Goal: Task Accomplishment & Management: Manage account settings

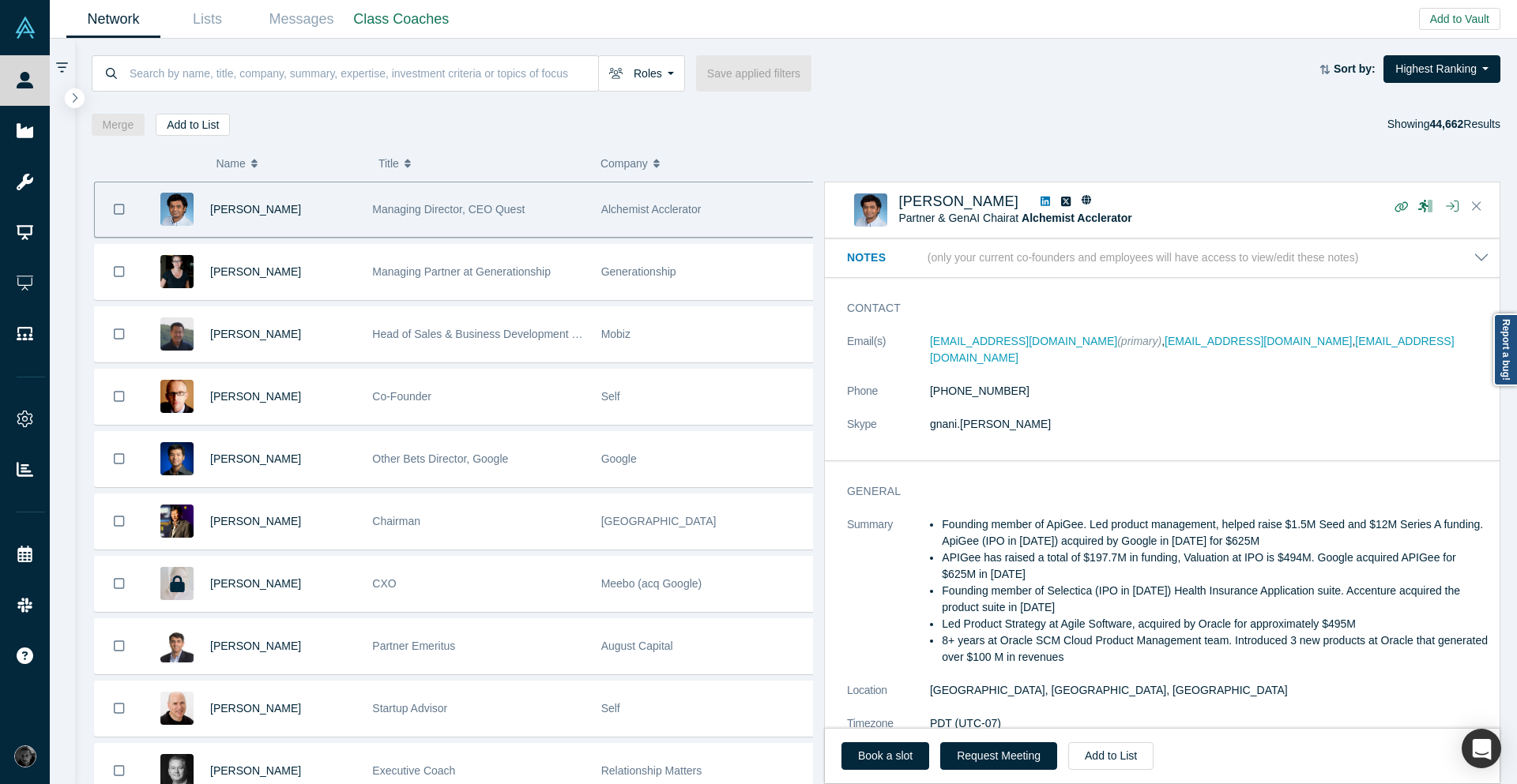
scroll to position [473, 0]
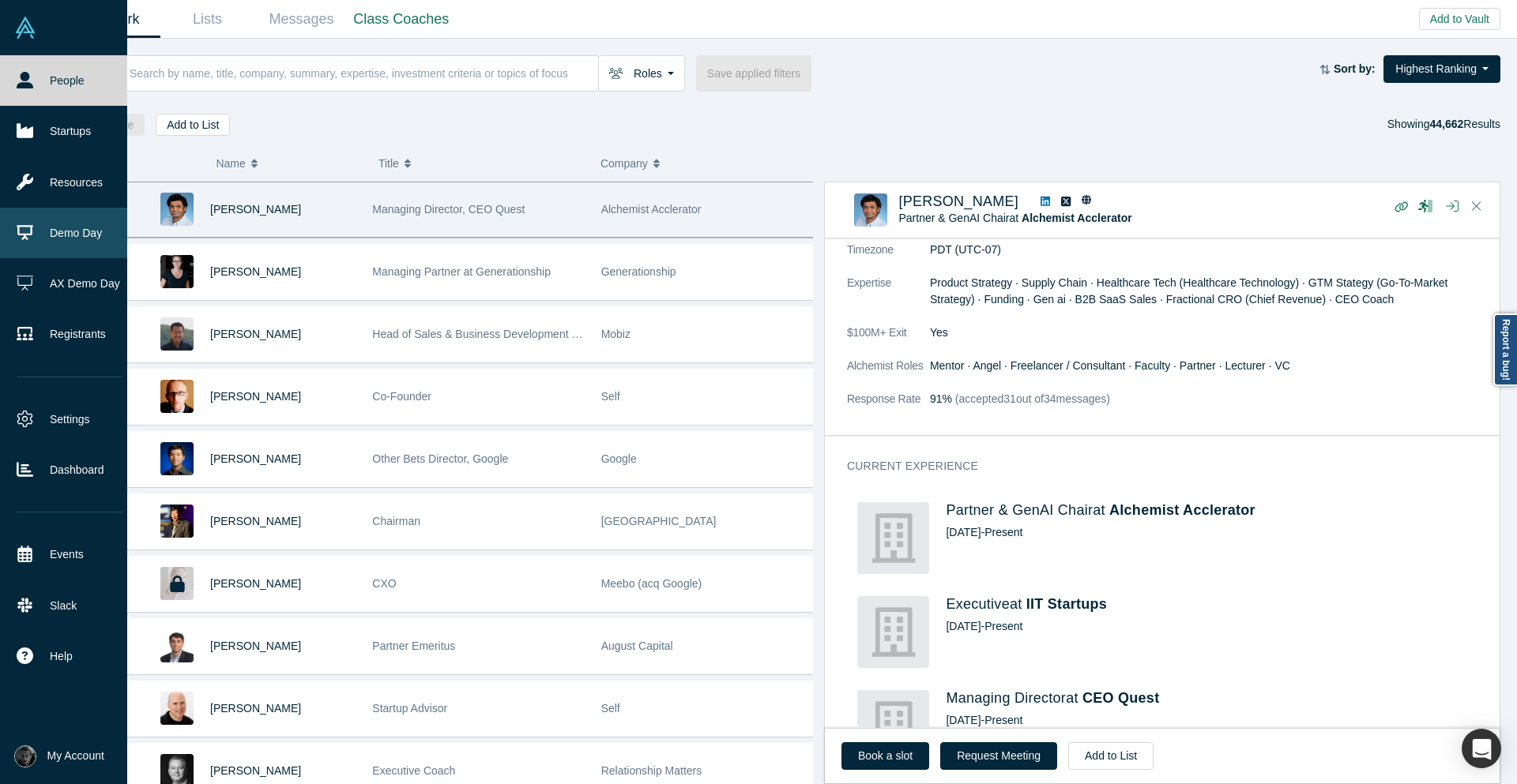
click at [66, 241] on link "Demo Day" at bounding box center [69, 233] width 139 height 50
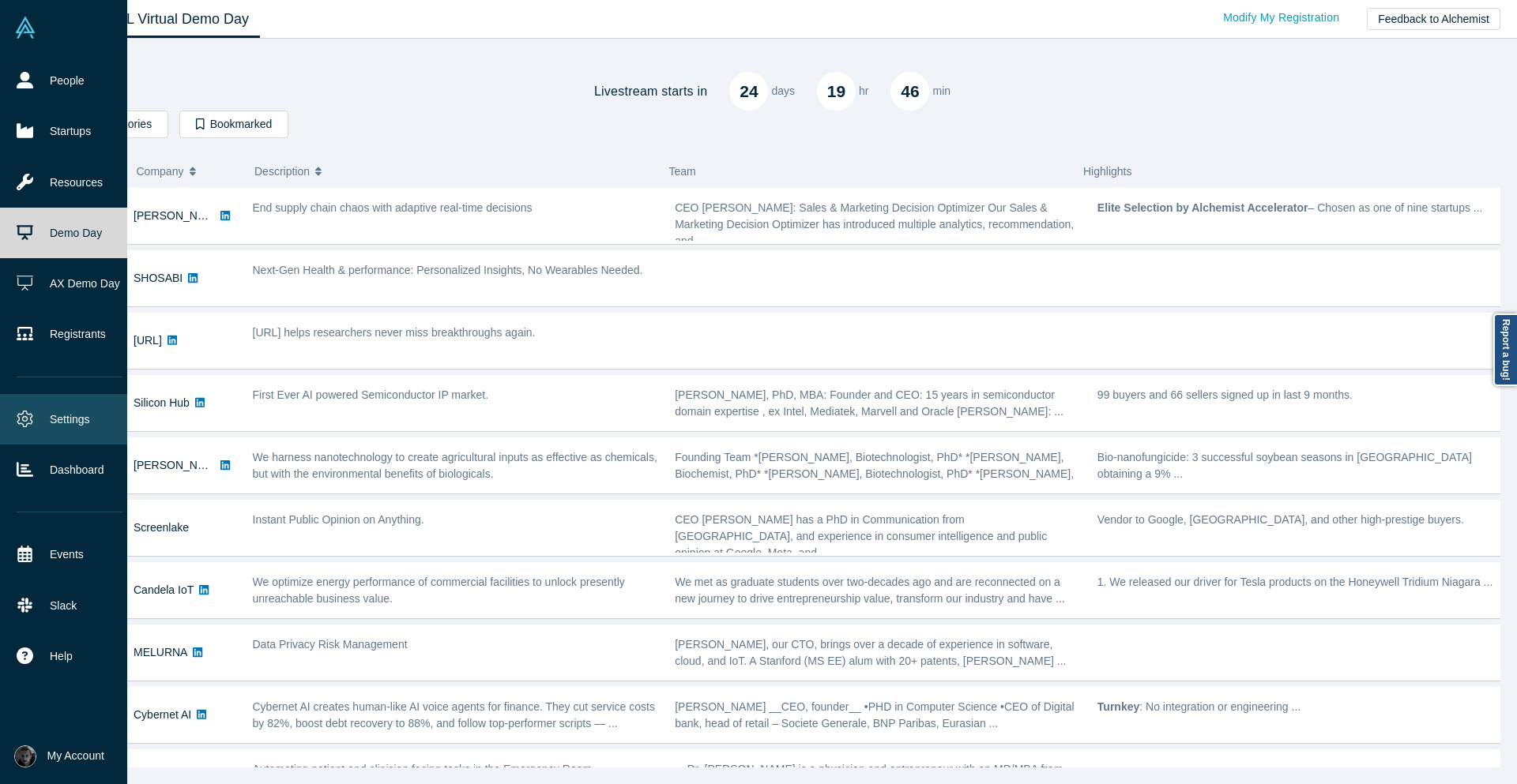
click at [77, 420] on link "Settings" at bounding box center [69, 419] width 139 height 50
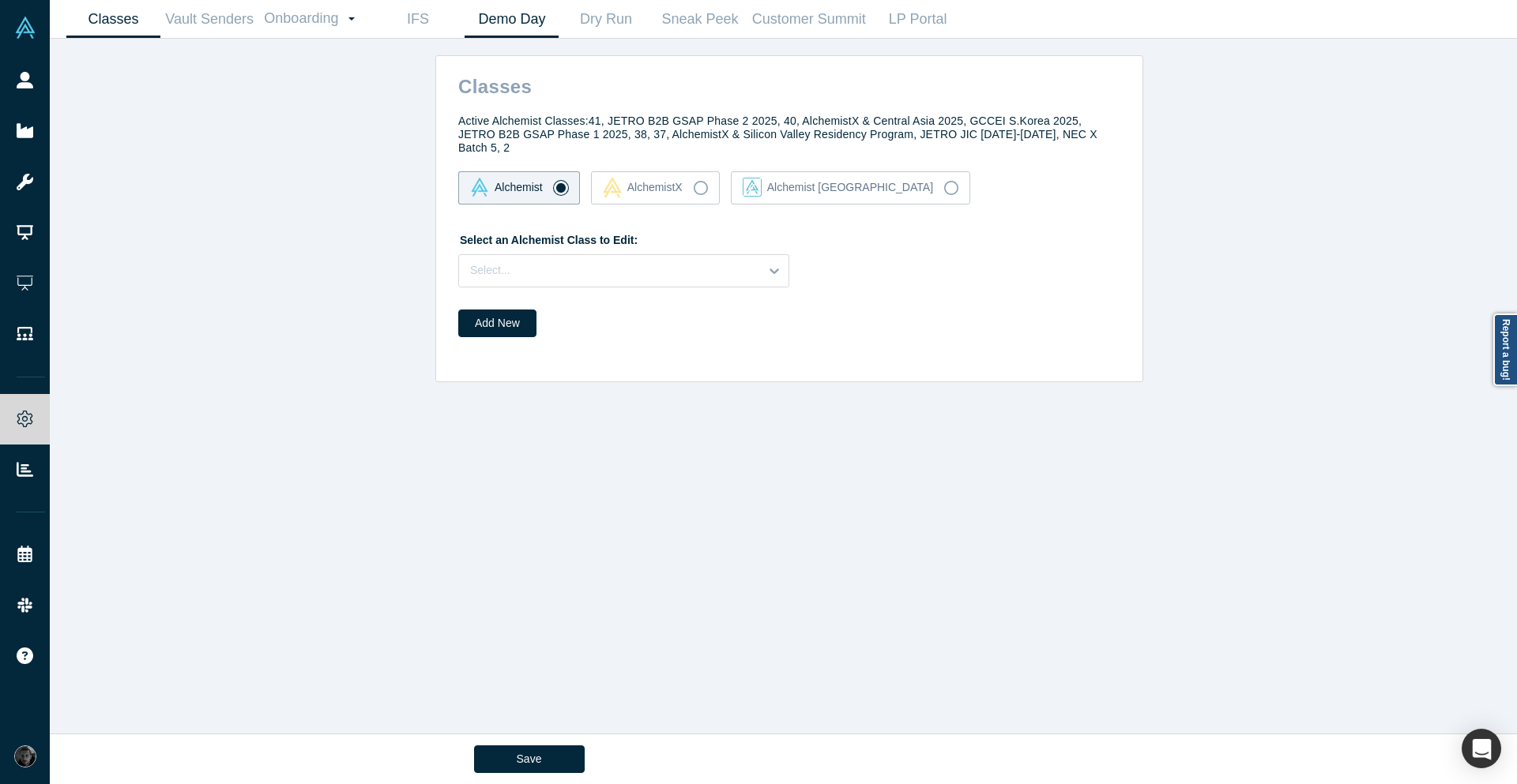
click at [507, 21] on link "Demo Day" at bounding box center [511, 19] width 94 height 37
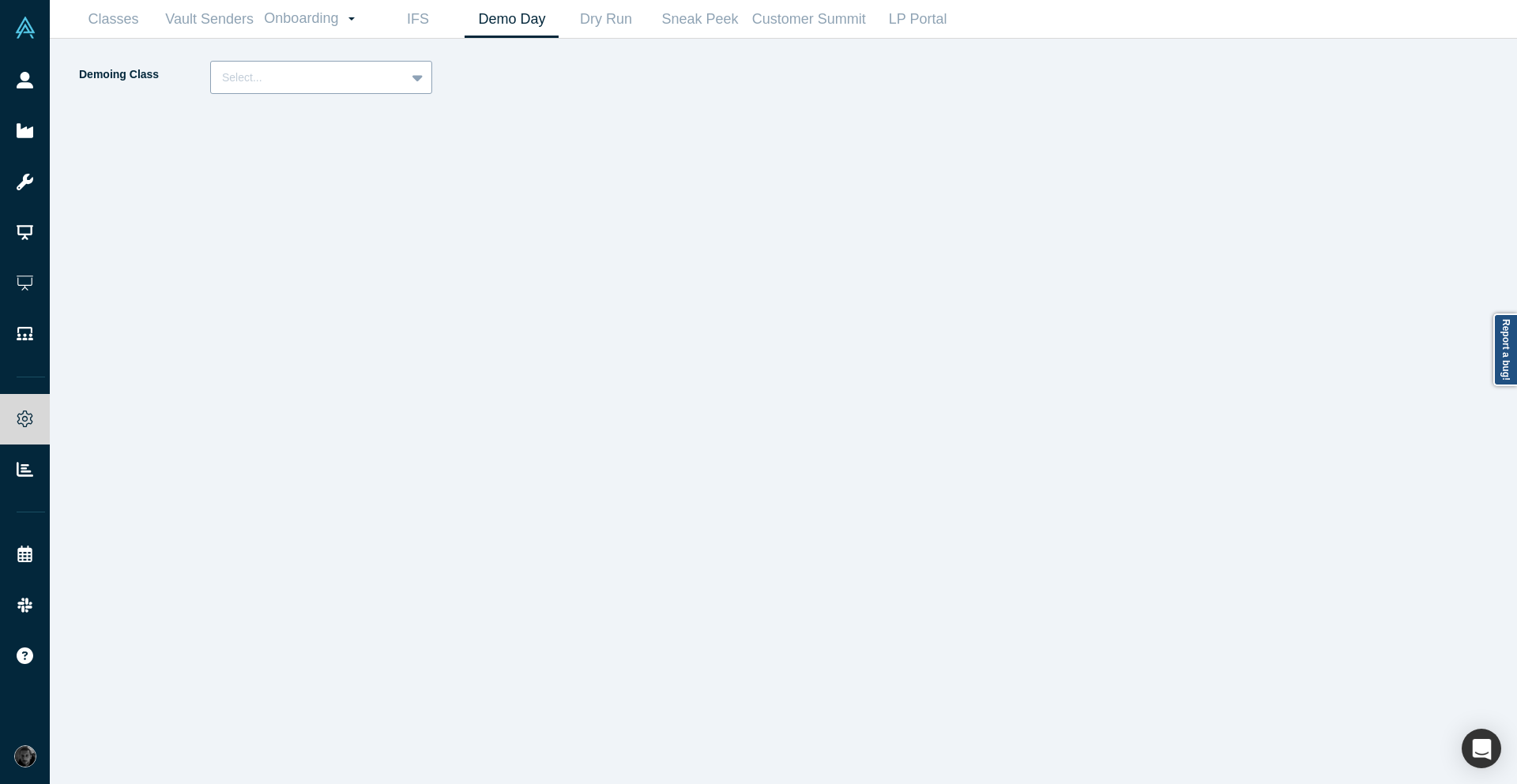
click at [327, 83] on div at bounding box center [307, 77] width 172 height 20
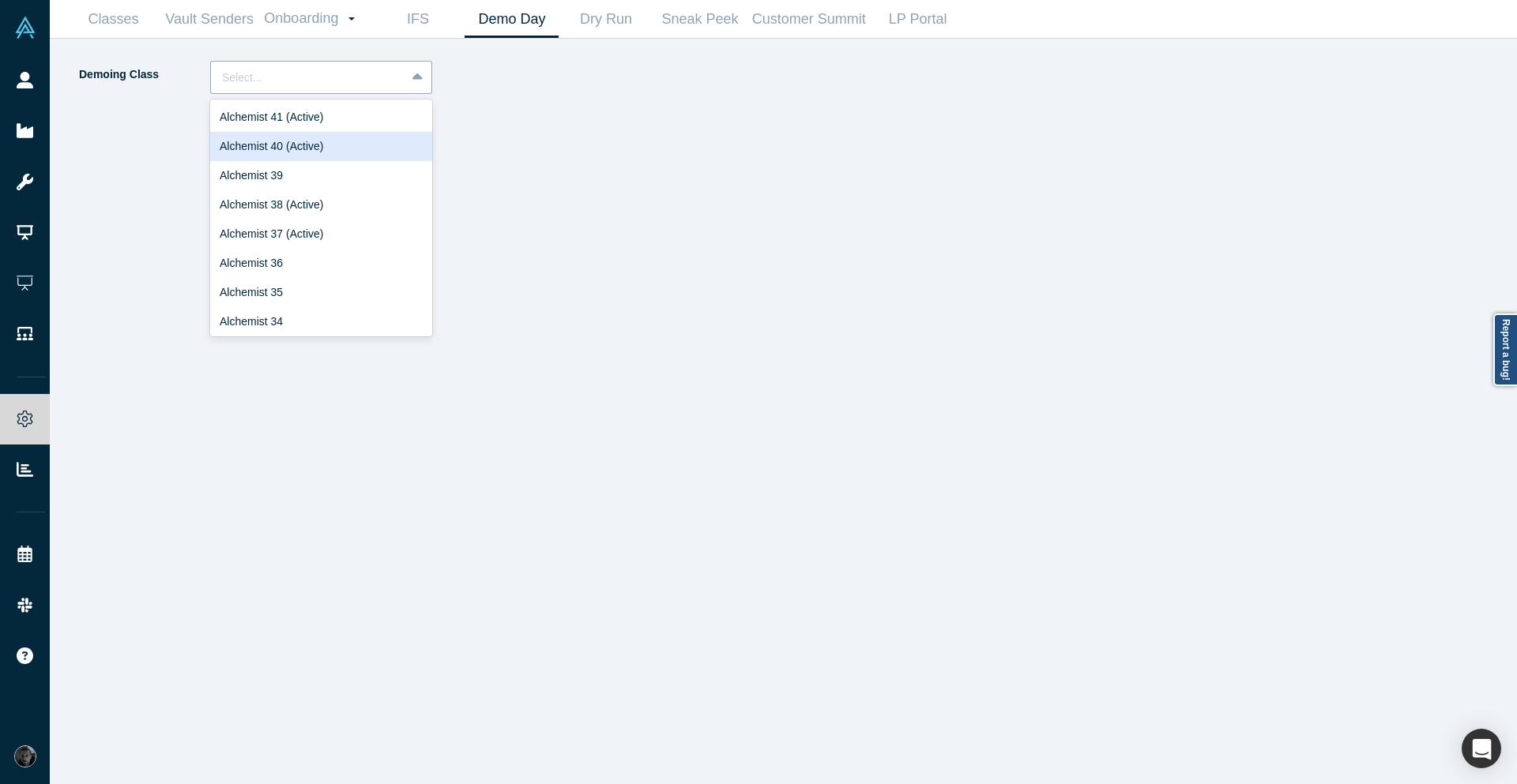
click at [343, 153] on div "Alchemist 40 (Active)" at bounding box center [321, 146] width 222 height 29
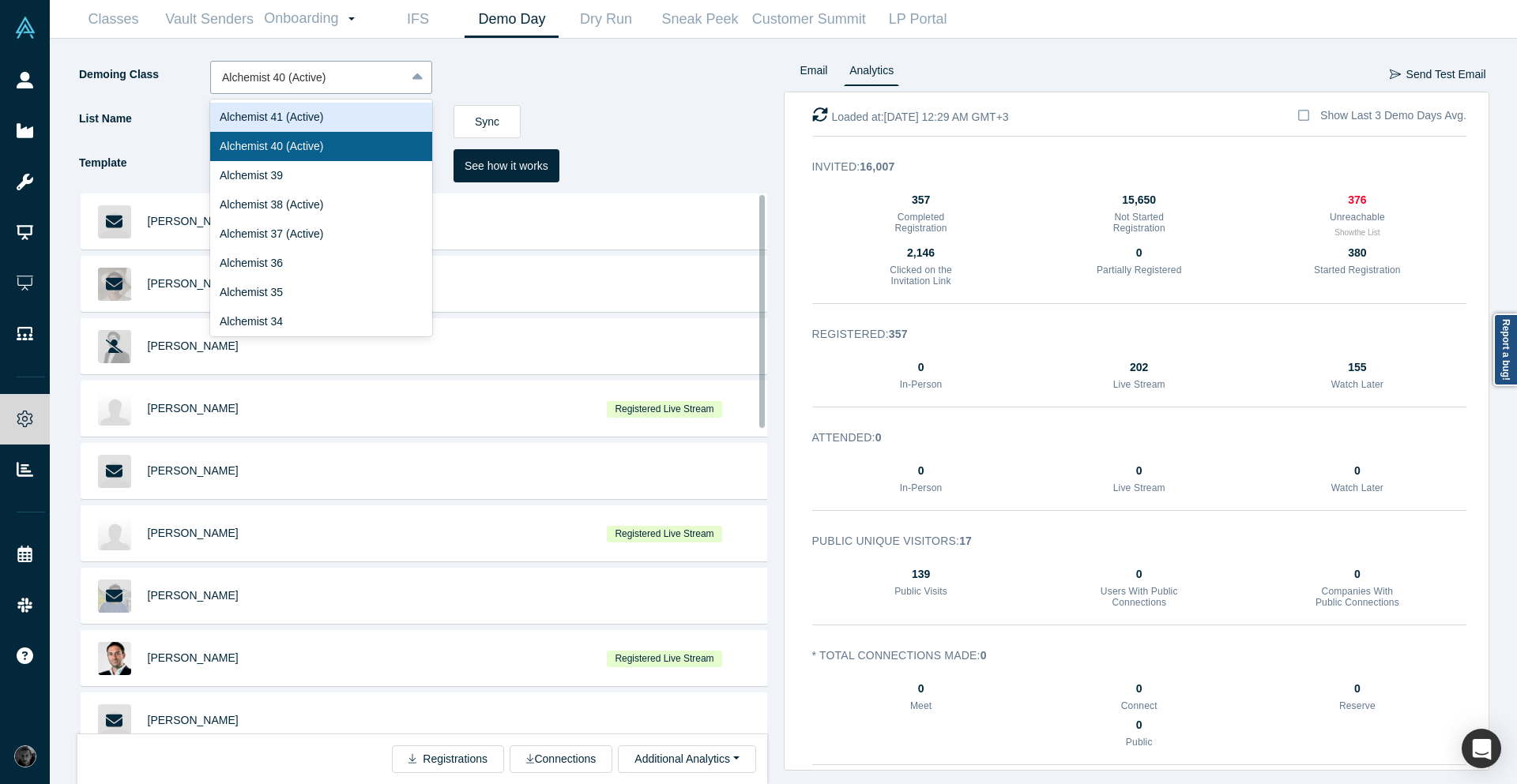
click at [342, 79] on div at bounding box center [307, 77] width 172 height 20
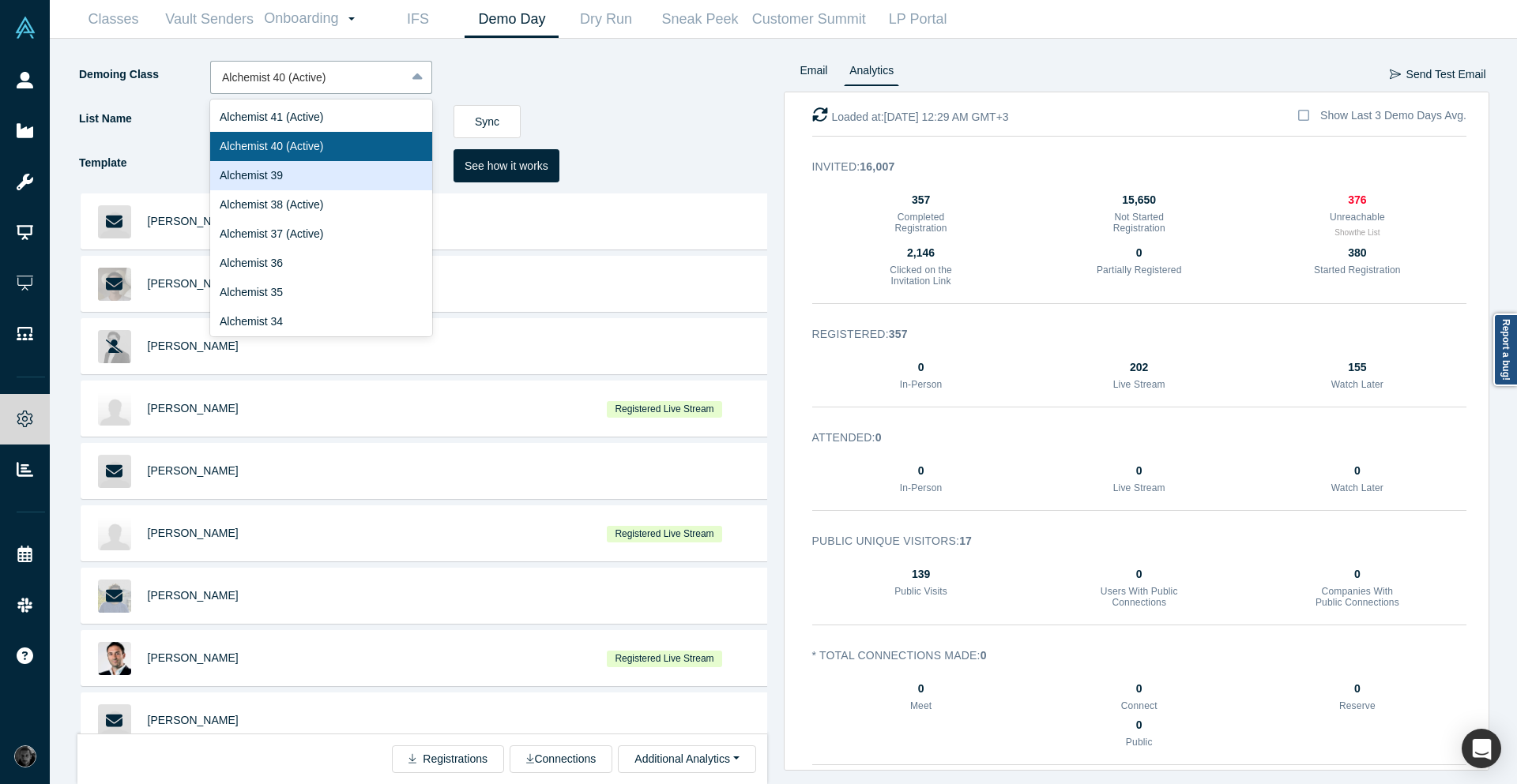
click at [351, 181] on div "Alchemist 39" at bounding box center [321, 176] width 222 height 29
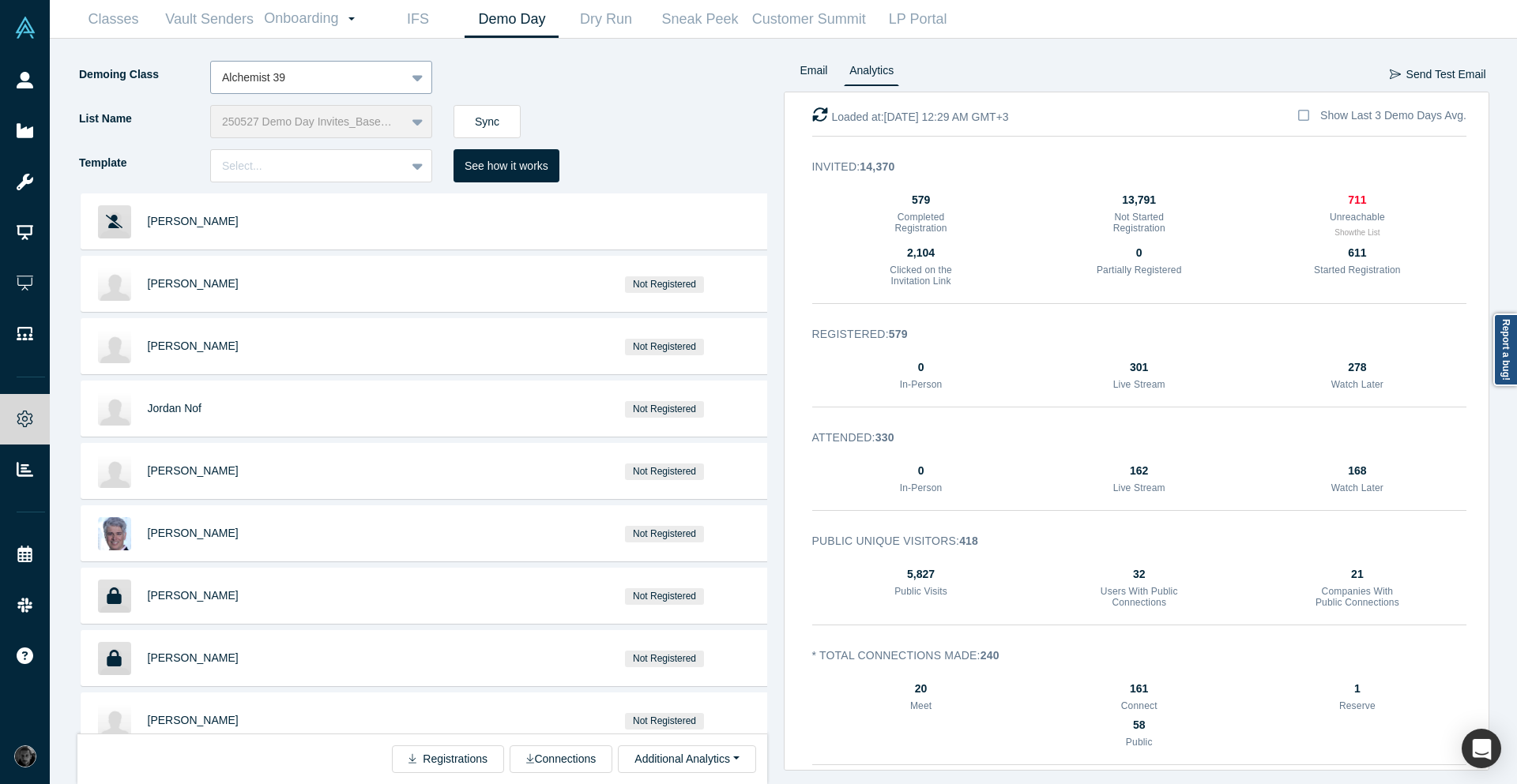
click at [316, 81] on div at bounding box center [307, 77] width 172 height 20
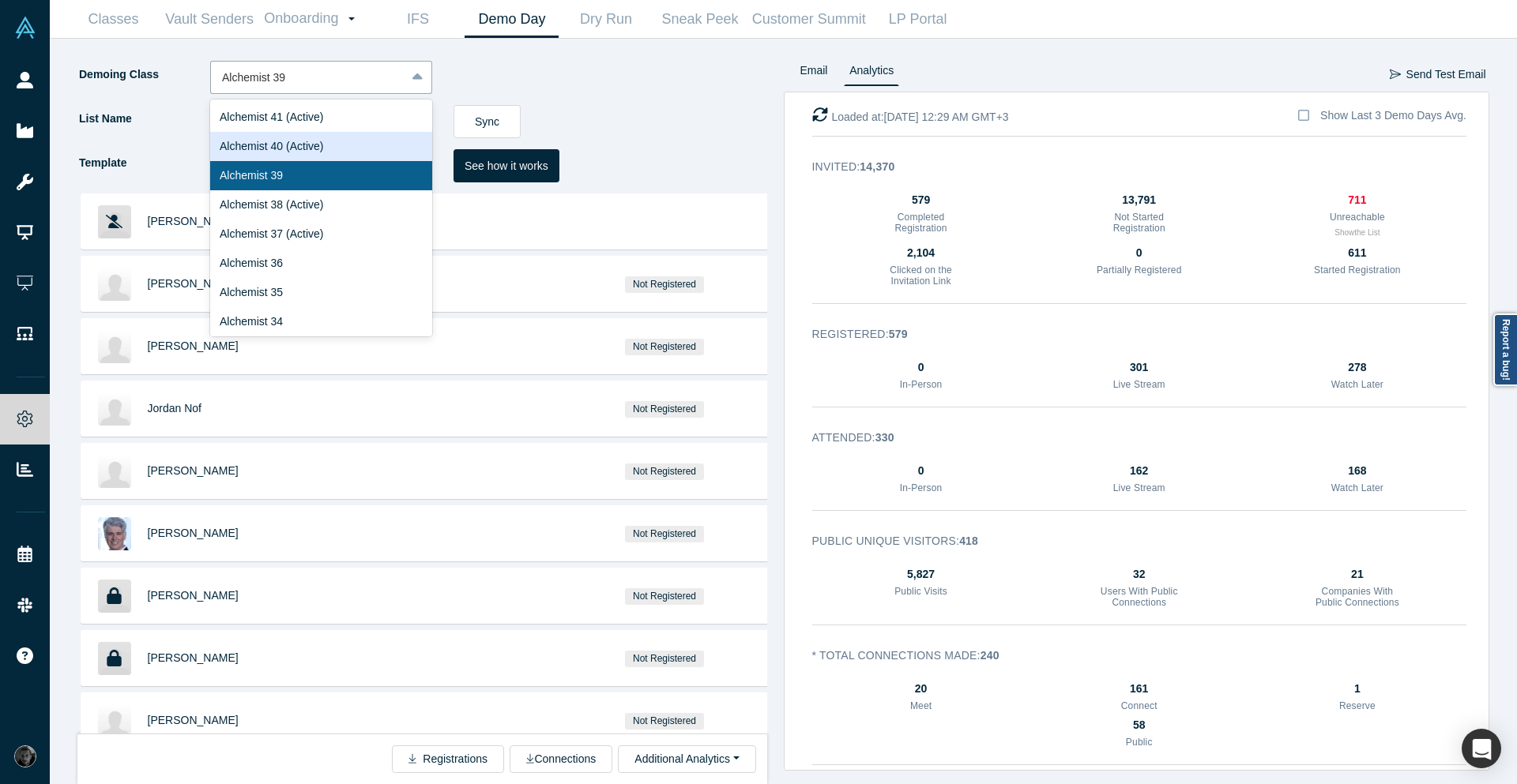
click at [326, 145] on div "Alchemist 40 (Active)" at bounding box center [321, 146] width 222 height 29
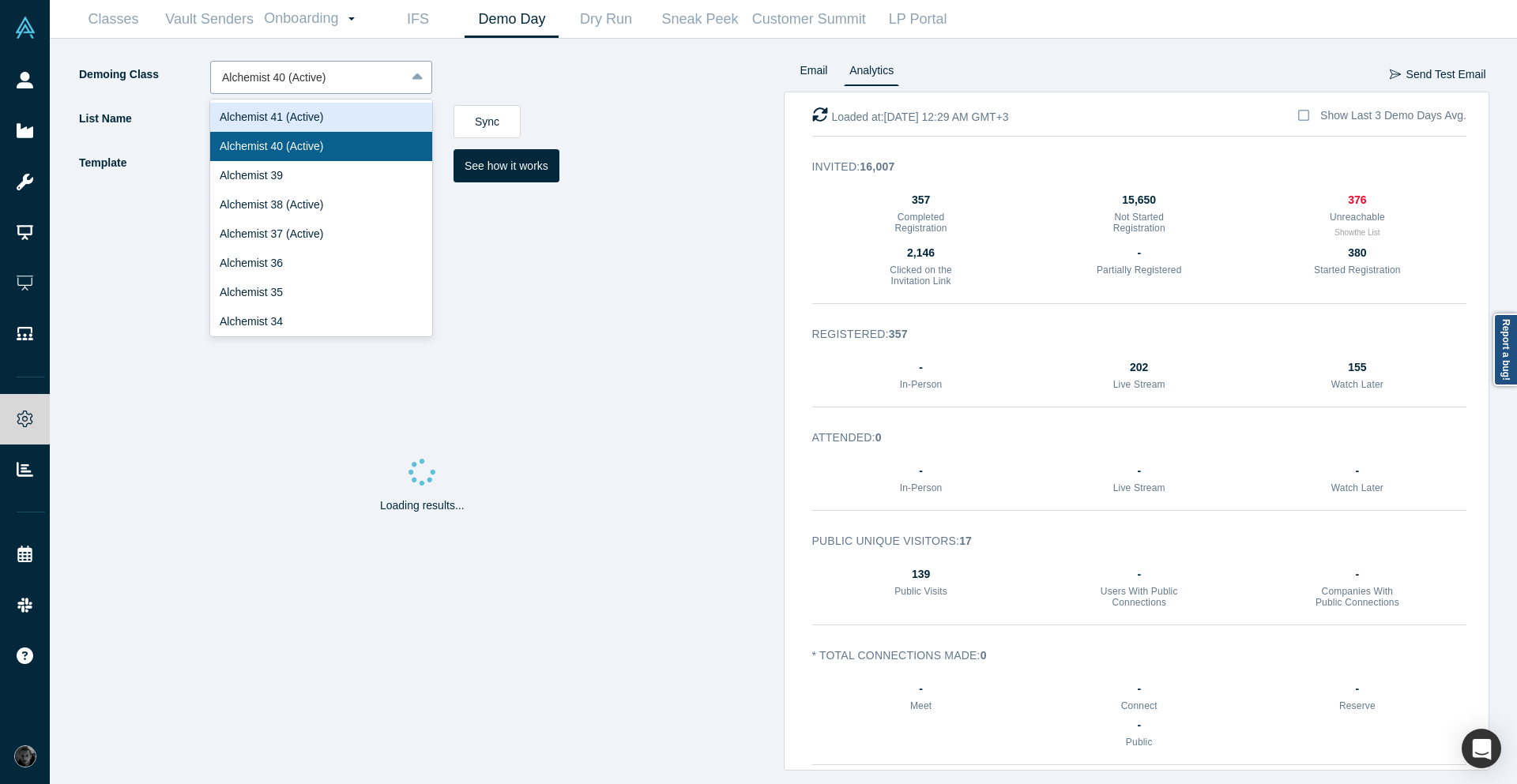
click at [326, 80] on div at bounding box center [307, 77] width 172 height 20
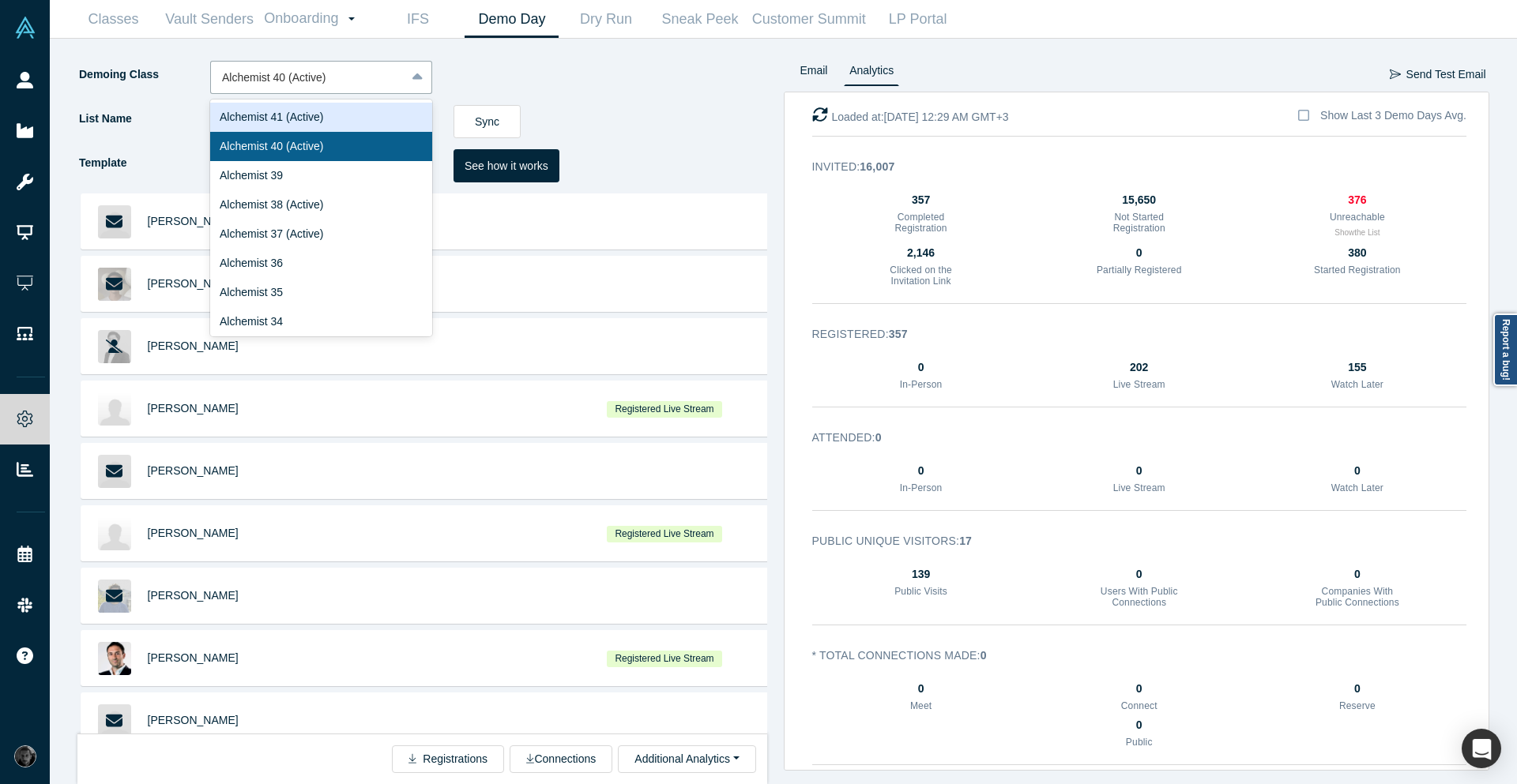
click at [300, 205] on div "Alchemist 38 (Active)" at bounding box center [321, 205] width 222 height 29
